Goal: Task Accomplishment & Management: Manage account settings

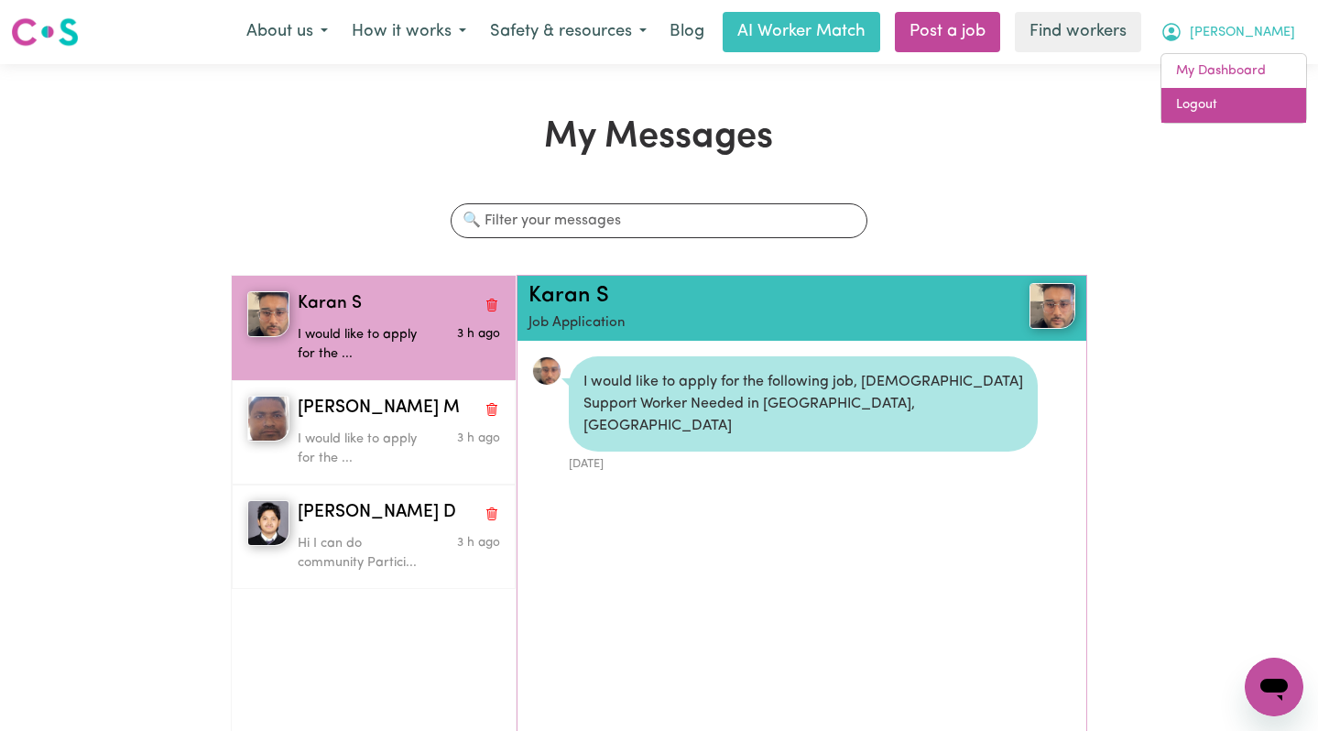
scroll to position [11, 0]
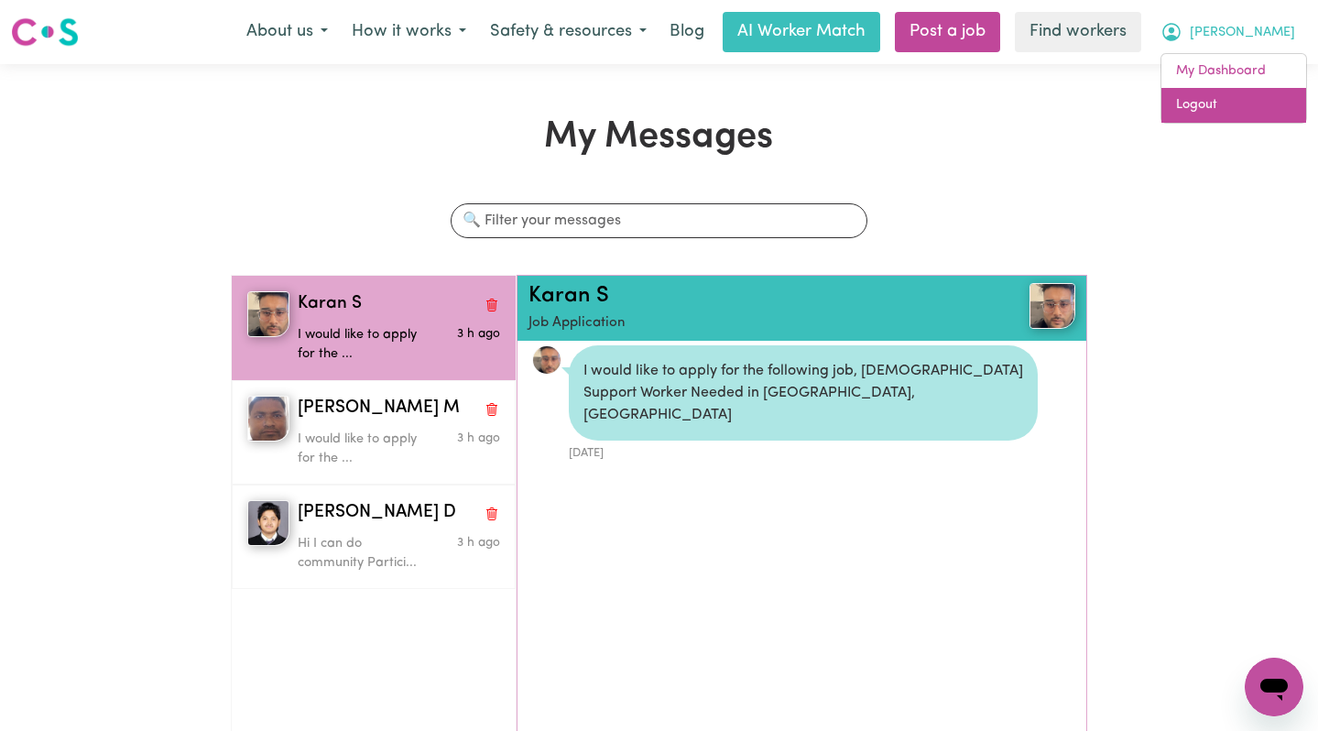
click at [1215, 110] on link "Logout" at bounding box center [1233, 105] width 145 height 35
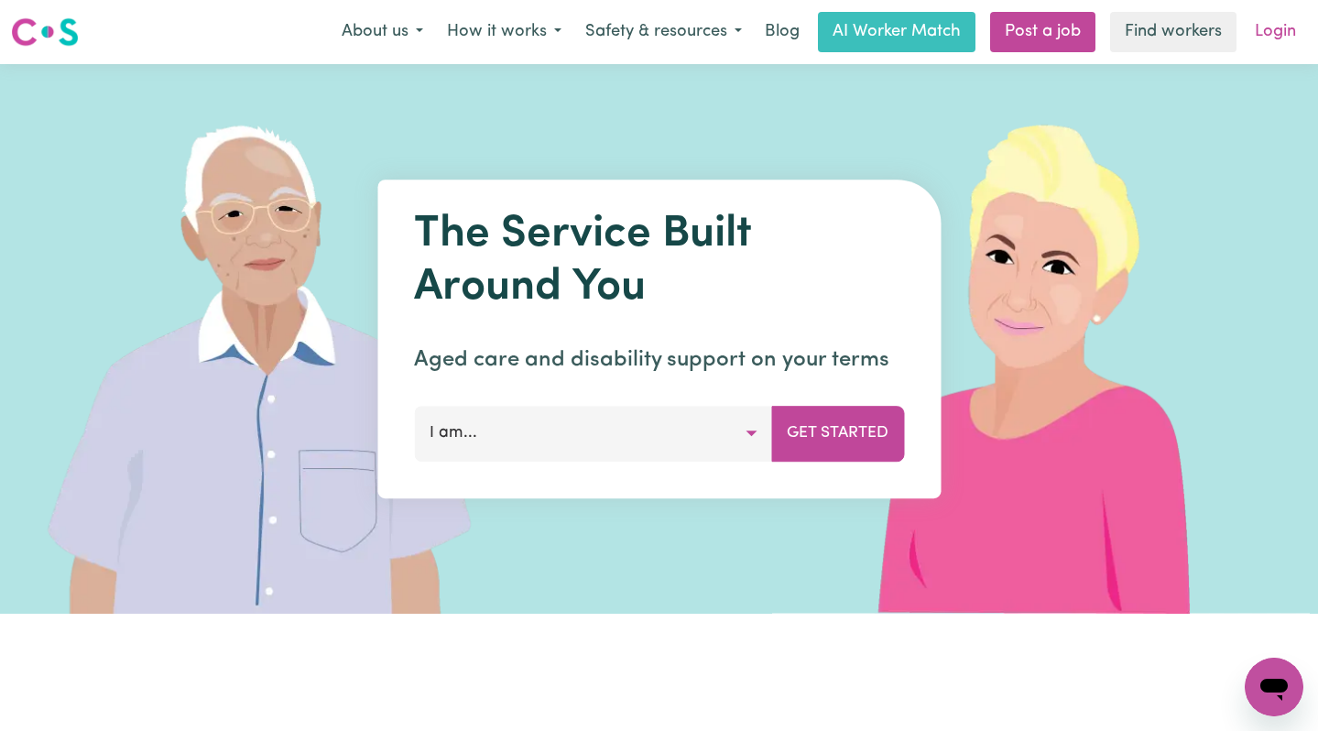
click at [1272, 20] on link "Login" at bounding box center [1275, 32] width 63 height 40
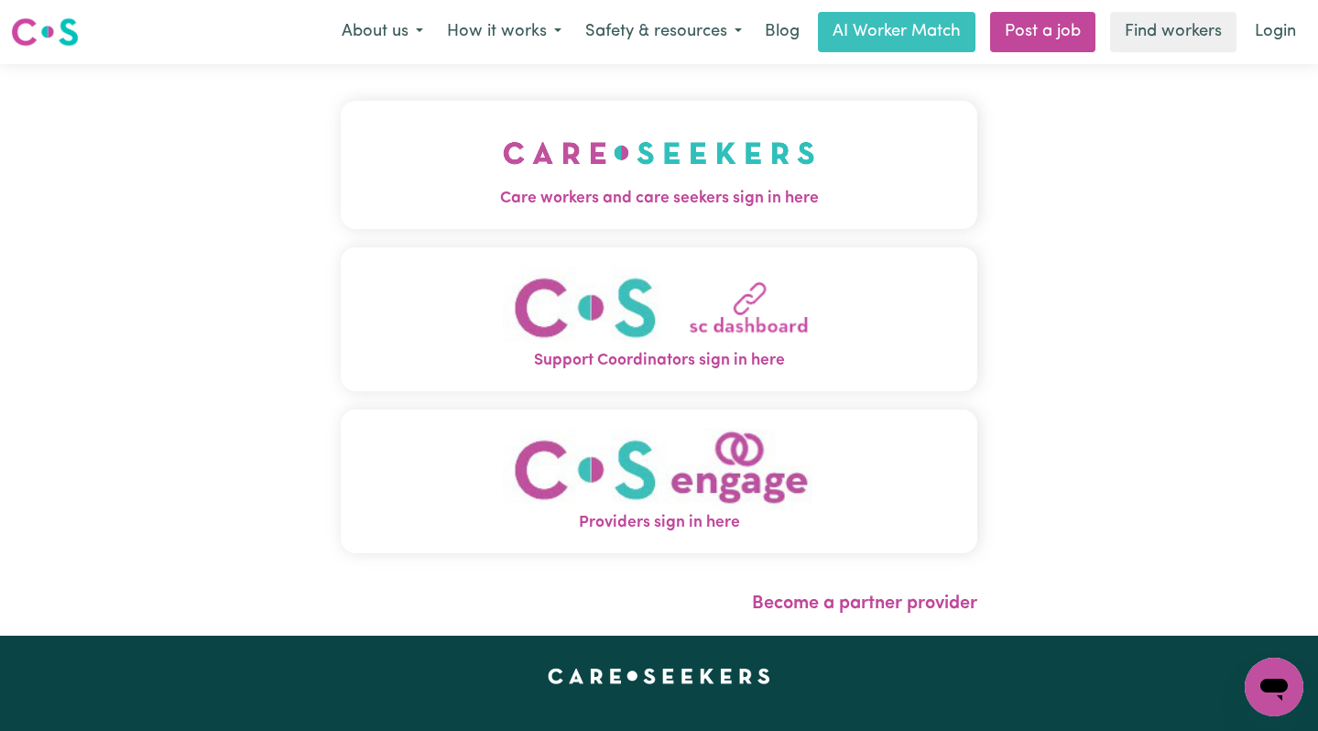
click at [582, 158] on img "Care workers and care seekers sign in here" at bounding box center [659, 153] width 312 height 68
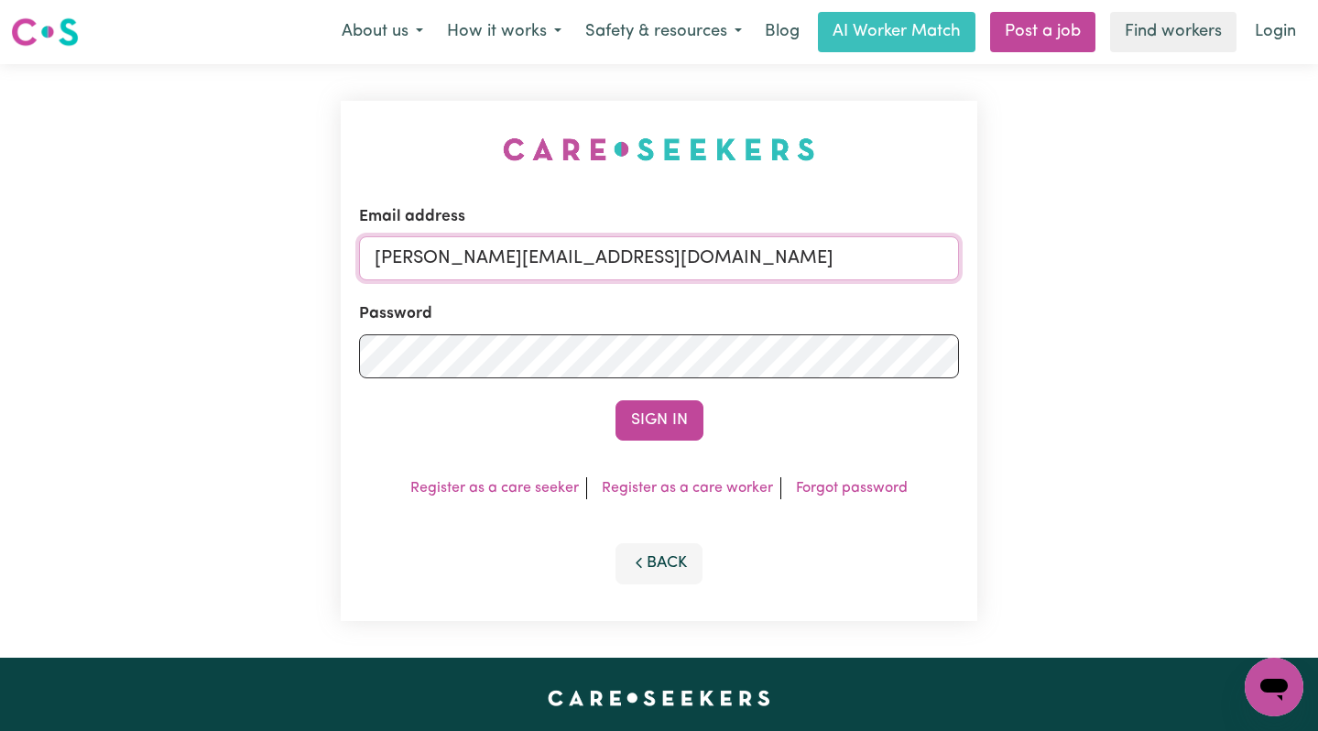
click at [772, 264] on input "[PERSON_NAME][EMAIL_ADDRESS][DOMAIN_NAME]" at bounding box center [659, 258] width 601 height 44
drag, startPoint x: 768, startPoint y: 248, endPoint x: 471, endPoint y: 256, distance: 296.9
click at [471, 256] on input "[EMAIL_ADDRESS][PERSON_NAME][DOMAIN_NAME]" at bounding box center [659, 258] width 601 height 44
type input "[EMAIL_ADDRESS][DOMAIN_NAME]"
click at [616, 400] on button "Sign In" at bounding box center [660, 420] width 88 height 40
